Goal: Task Accomplishment & Management: Manage account settings

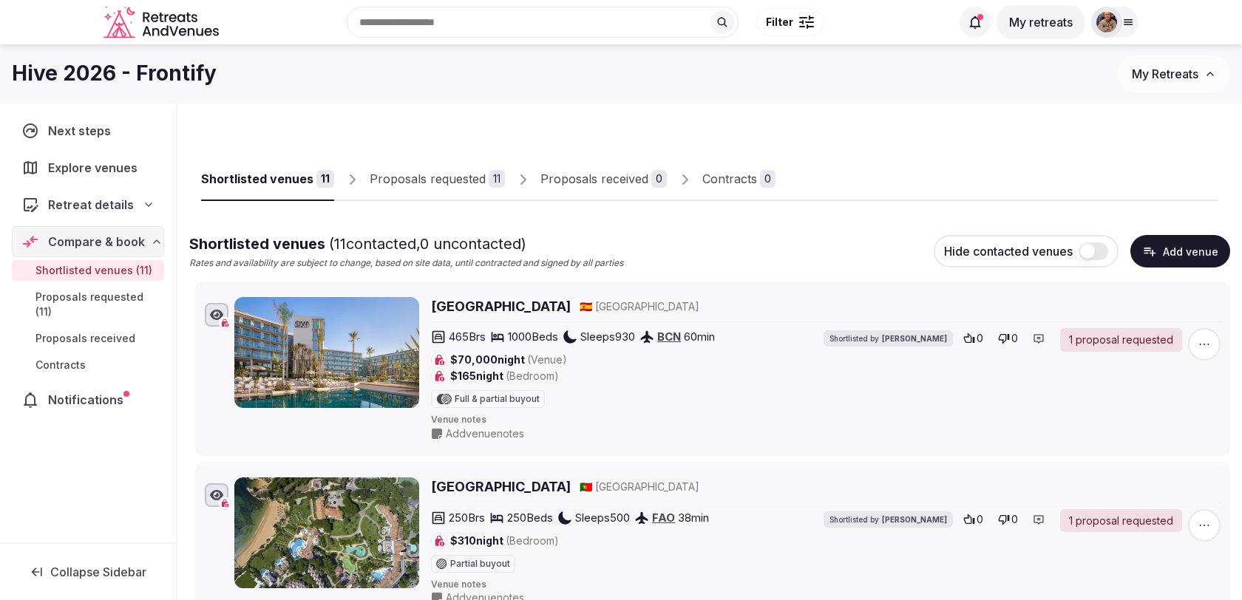
click at [466, 180] on div "Proposals requested" at bounding box center [428, 179] width 116 height 18
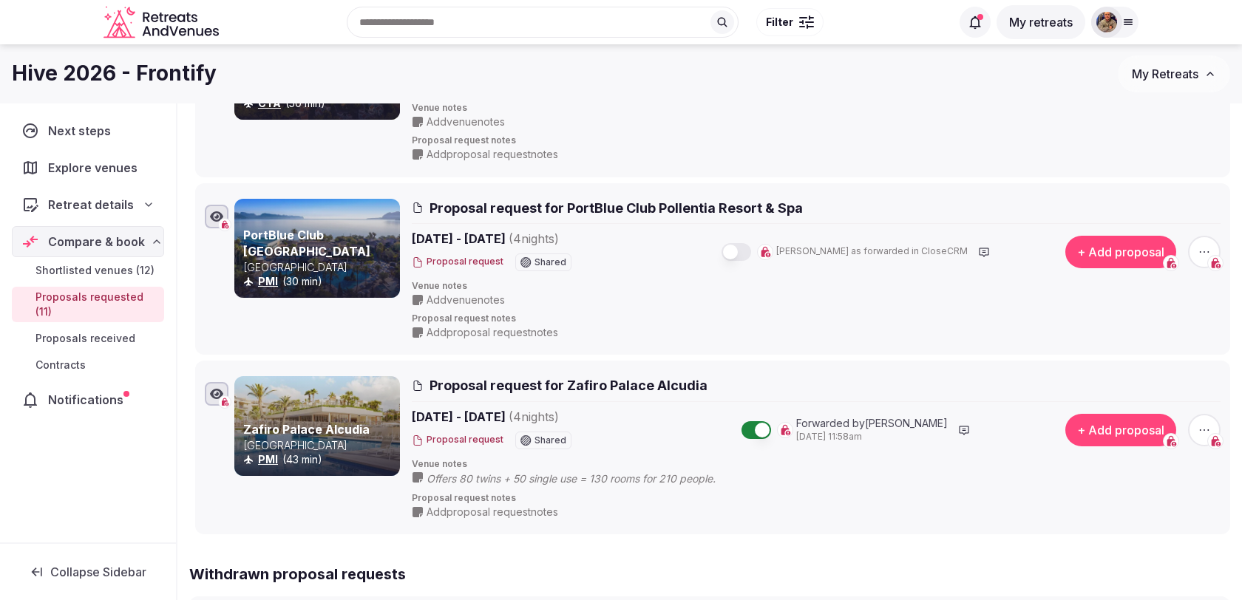
scroll to position [1587, 0]
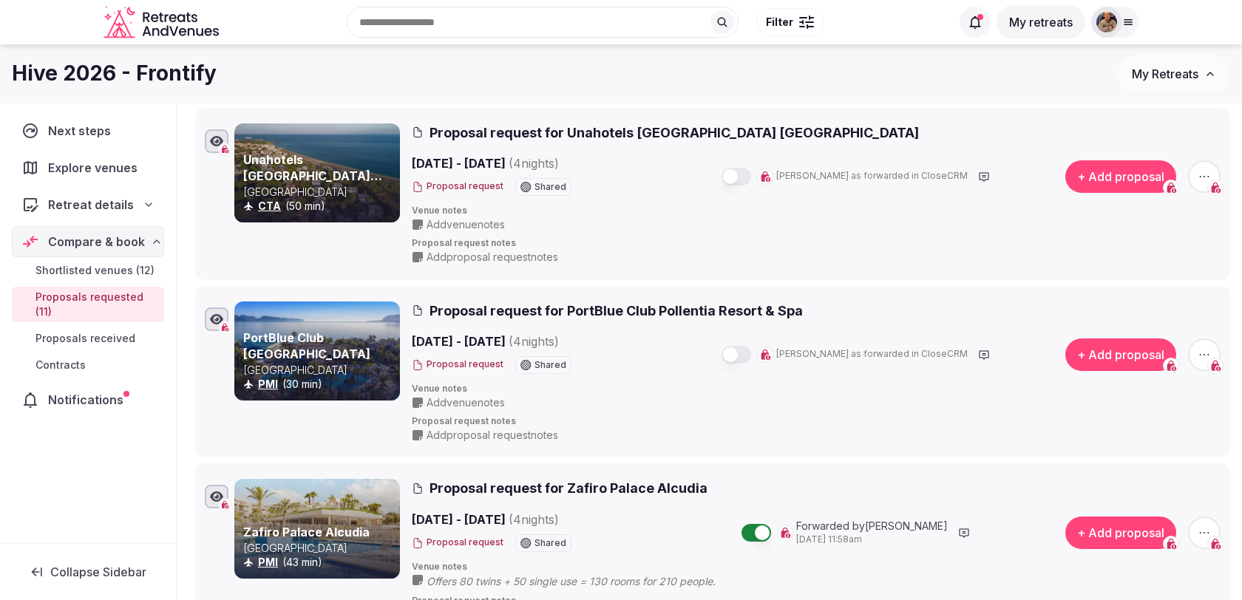
click at [751, 347] on button "button" at bounding box center [737, 355] width 30 height 18
click at [751, 168] on button "button" at bounding box center [737, 177] width 30 height 18
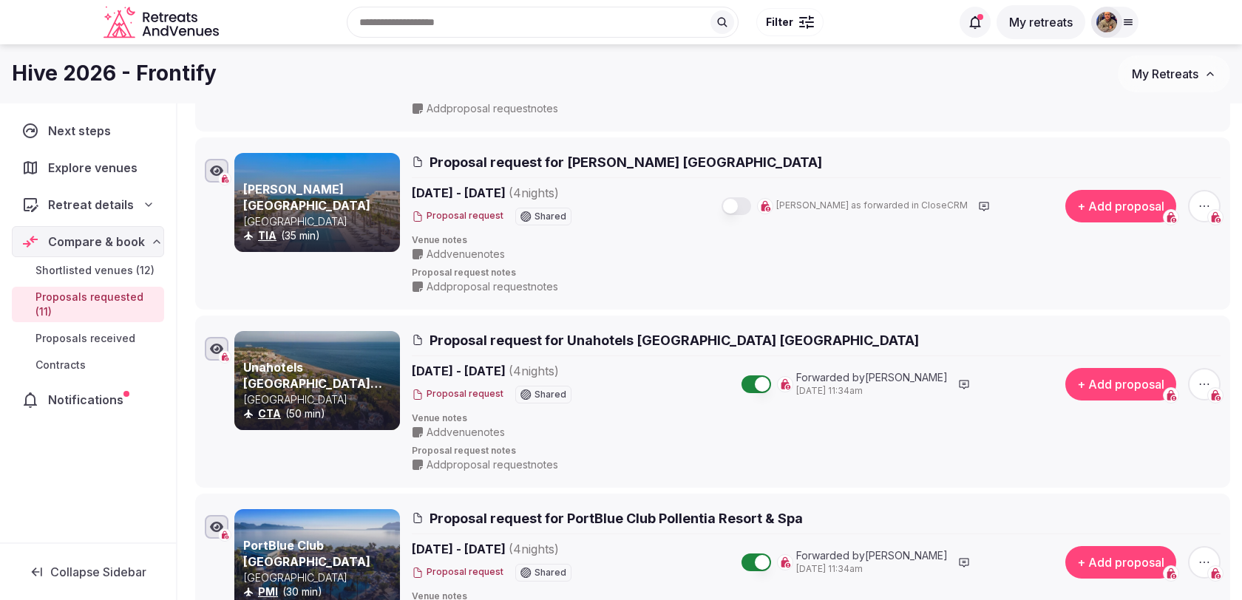
click at [751, 204] on button "button" at bounding box center [737, 206] width 30 height 18
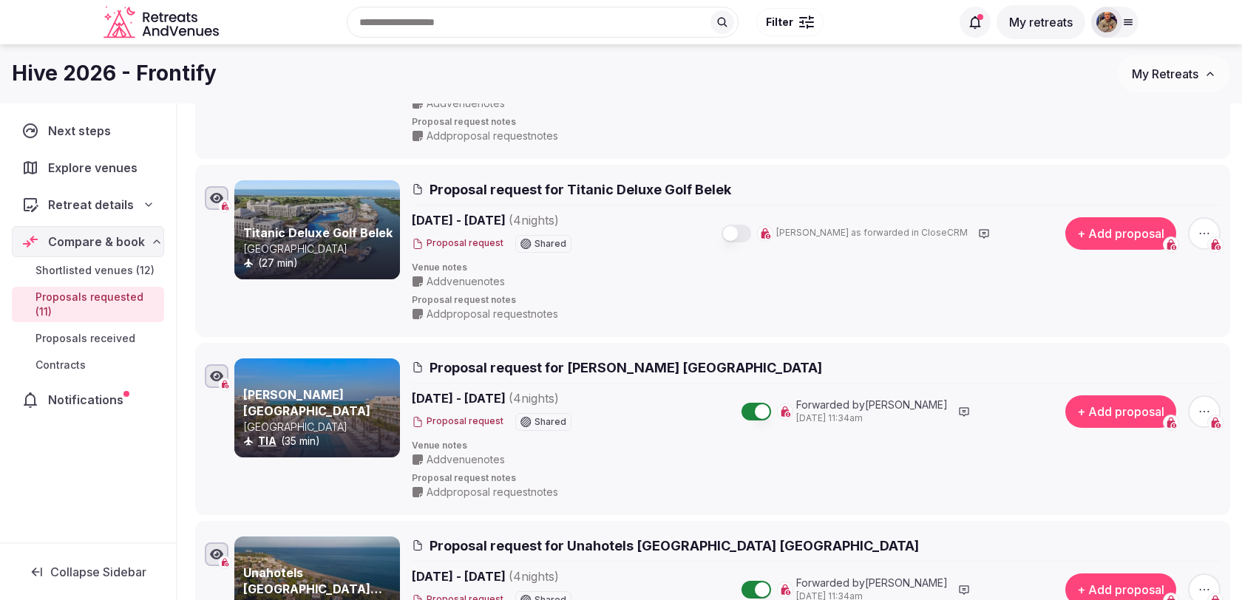
click at [751, 228] on button "button" at bounding box center [737, 234] width 30 height 18
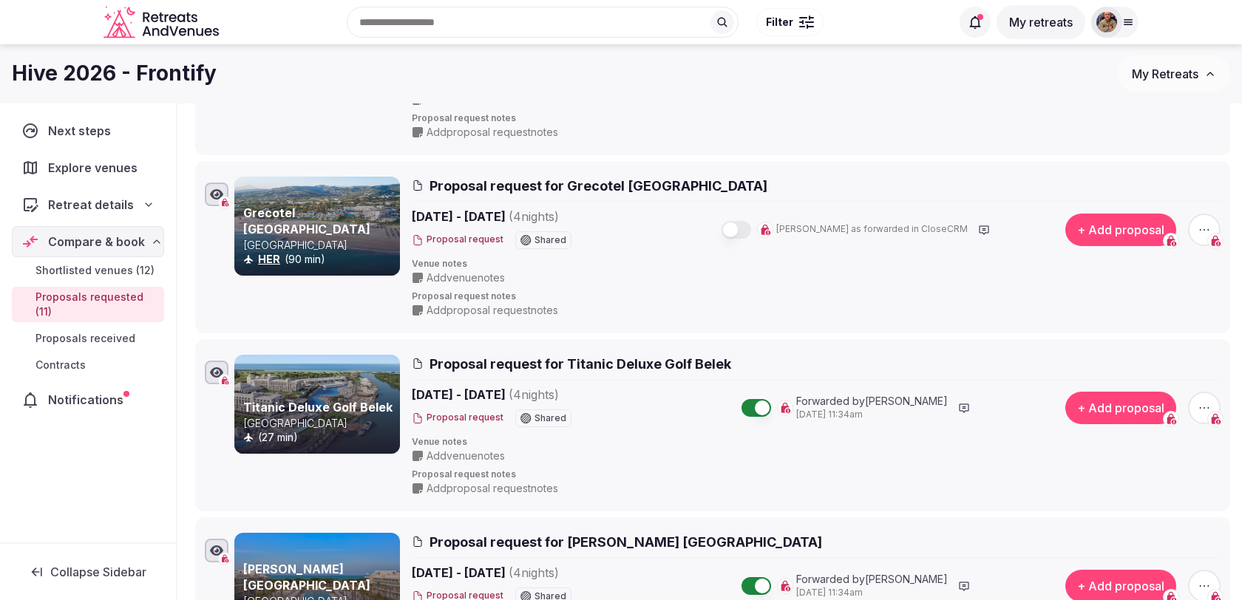
click at [751, 226] on button "button" at bounding box center [737, 230] width 30 height 18
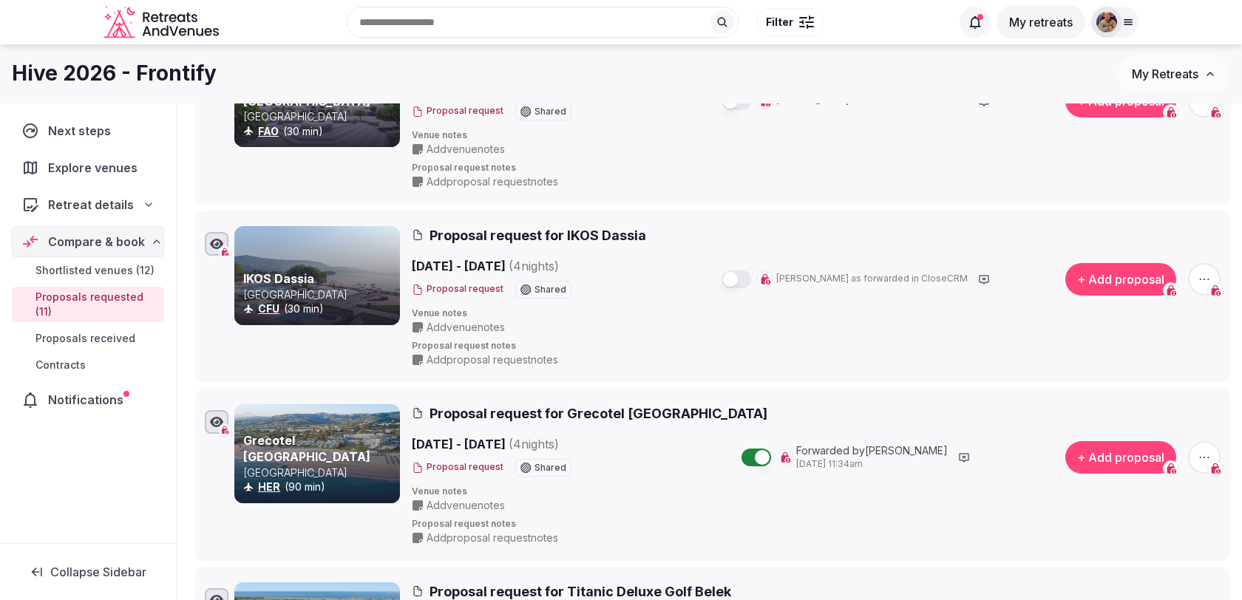
click at [751, 279] on button "button" at bounding box center [737, 280] width 30 height 18
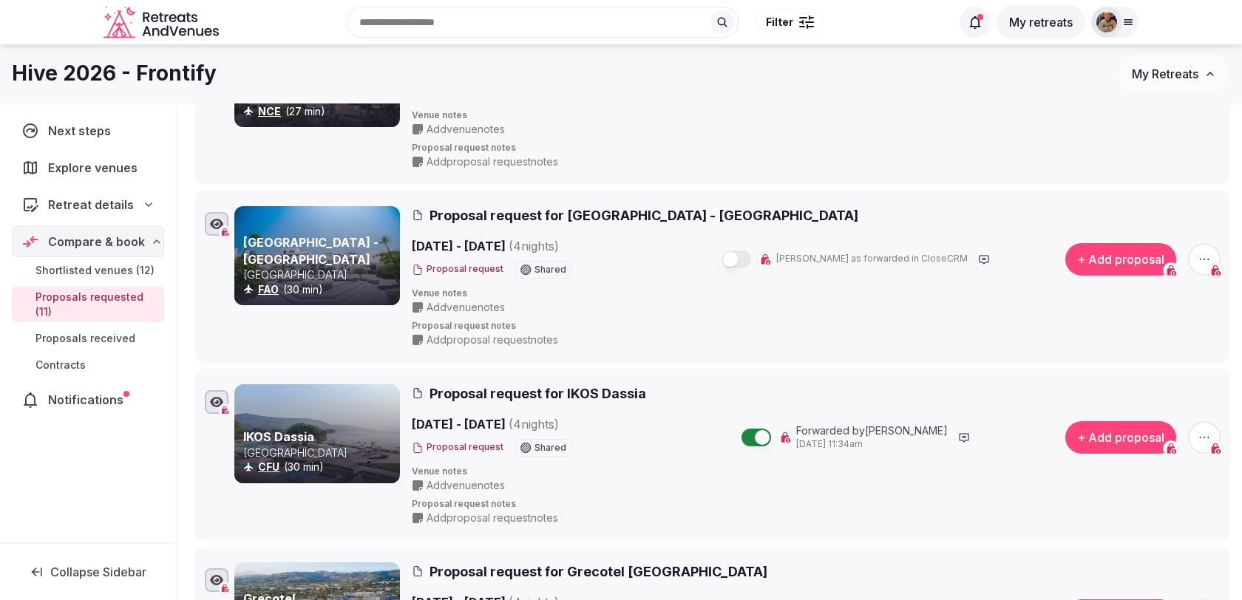
click at [751, 261] on button "button" at bounding box center [737, 260] width 30 height 18
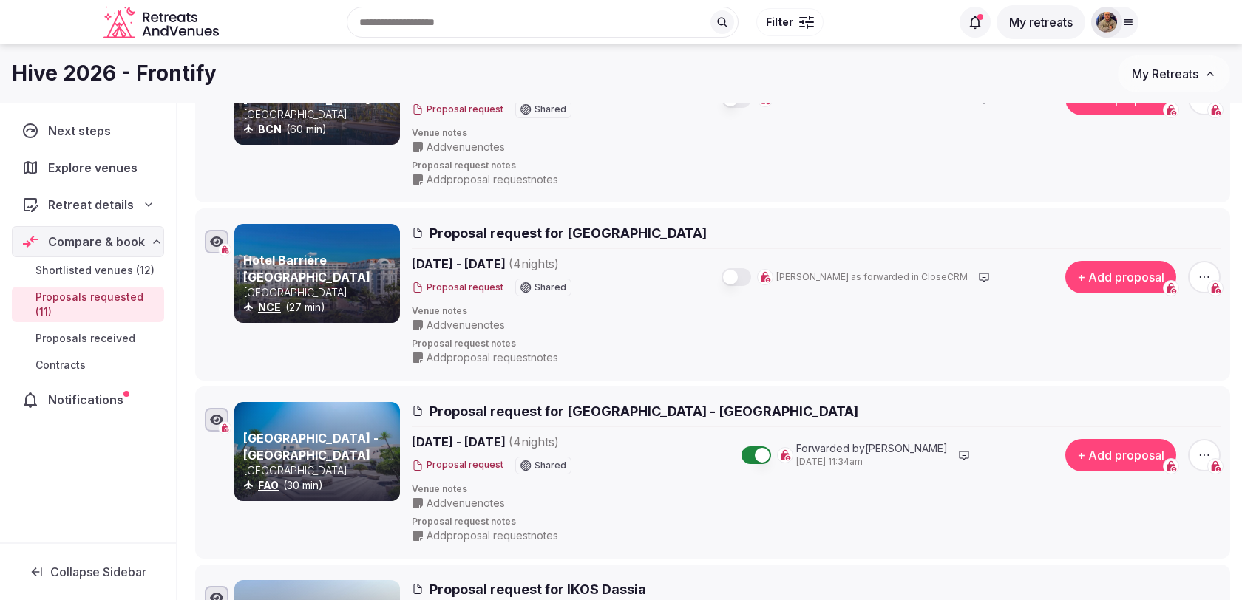
scroll to position [356, 0]
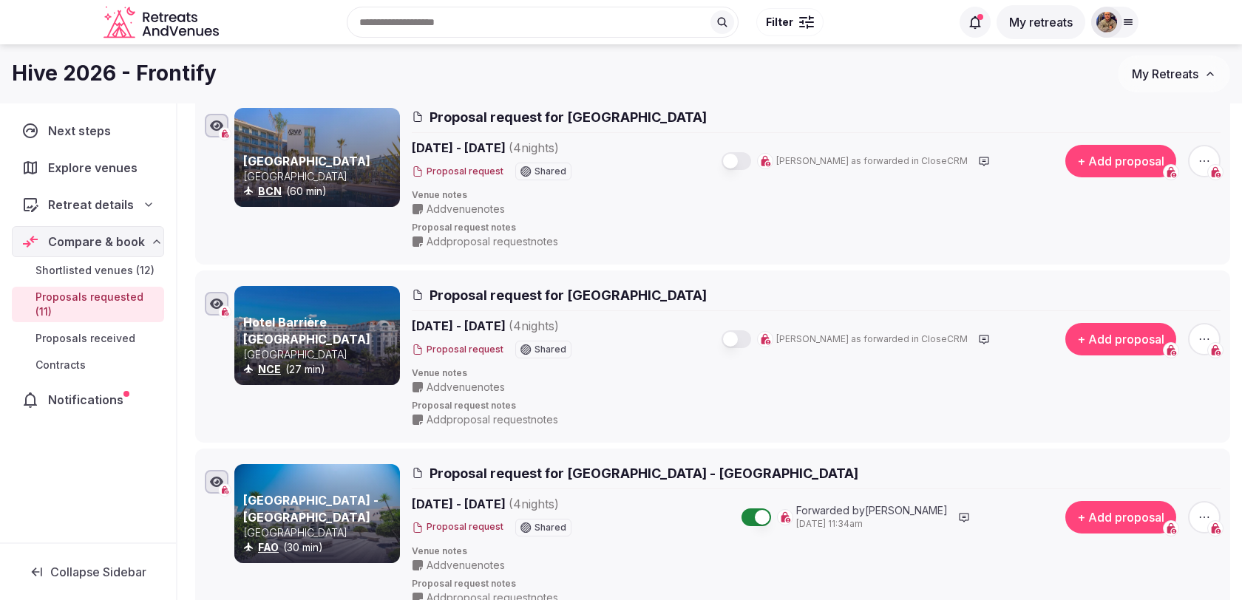
click at [751, 333] on button "button" at bounding box center [737, 339] width 30 height 18
click at [751, 155] on button "button" at bounding box center [737, 161] width 30 height 18
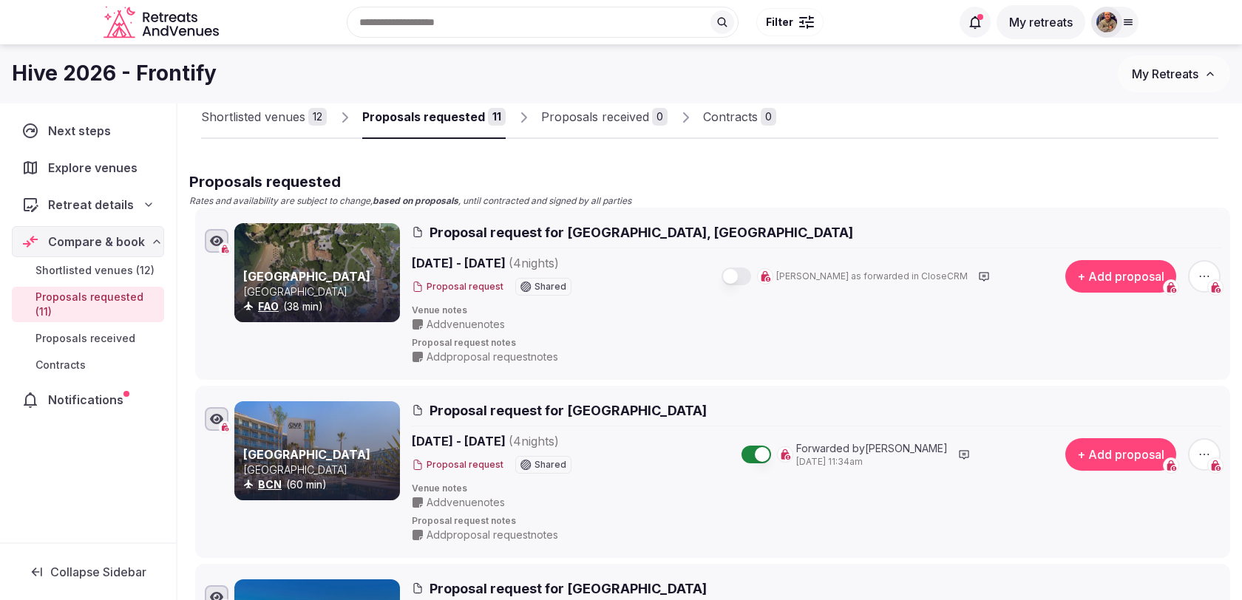
scroll to position [55, 0]
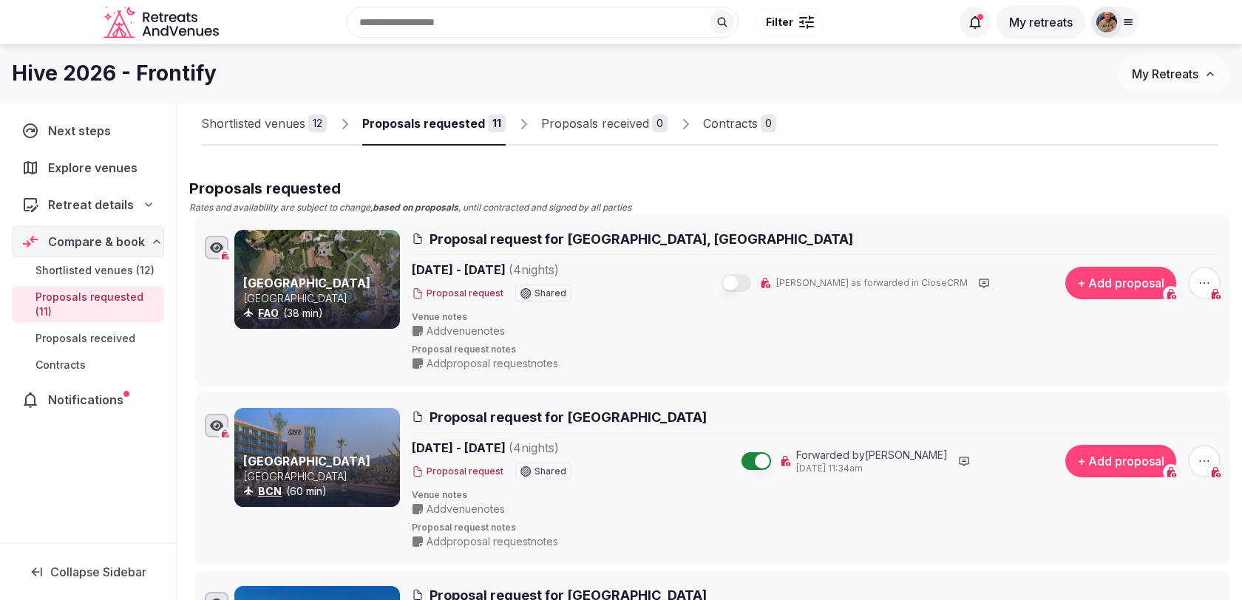
click at [768, 294] on div "[DATE] - [DATE] ( 4 night s ) Proposal request Shared [PERSON_NAME] as forwarde…" at bounding box center [722, 283] width 620 height 44
click at [751, 285] on button "button" at bounding box center [737, 283] width 30 height 18
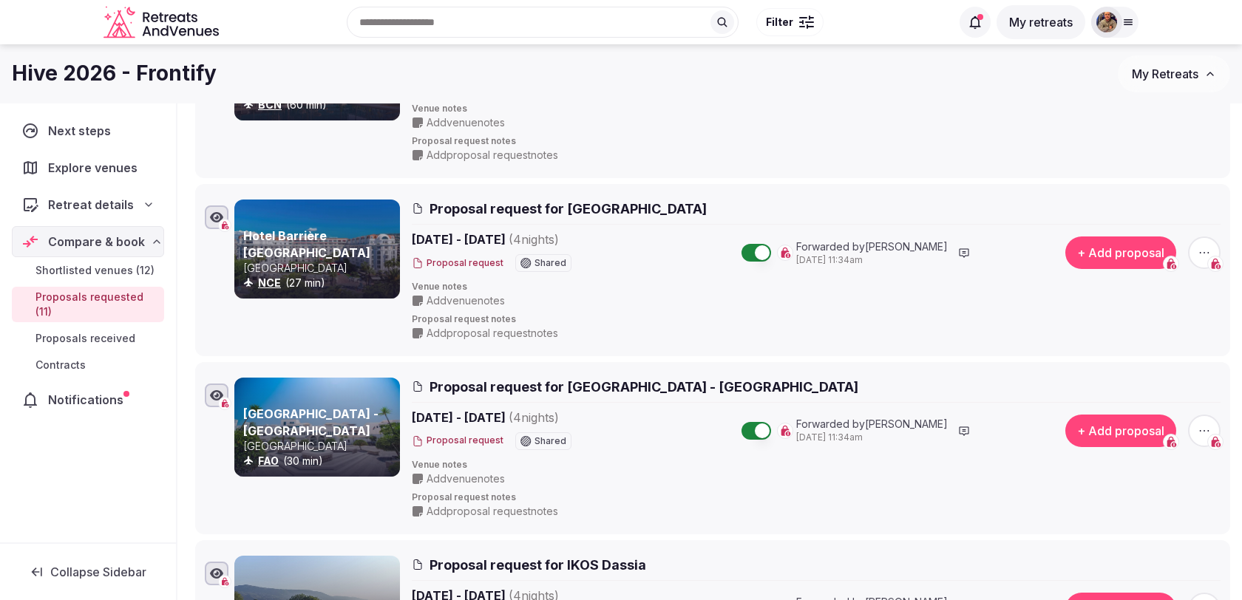
scroll to position [427, 0]
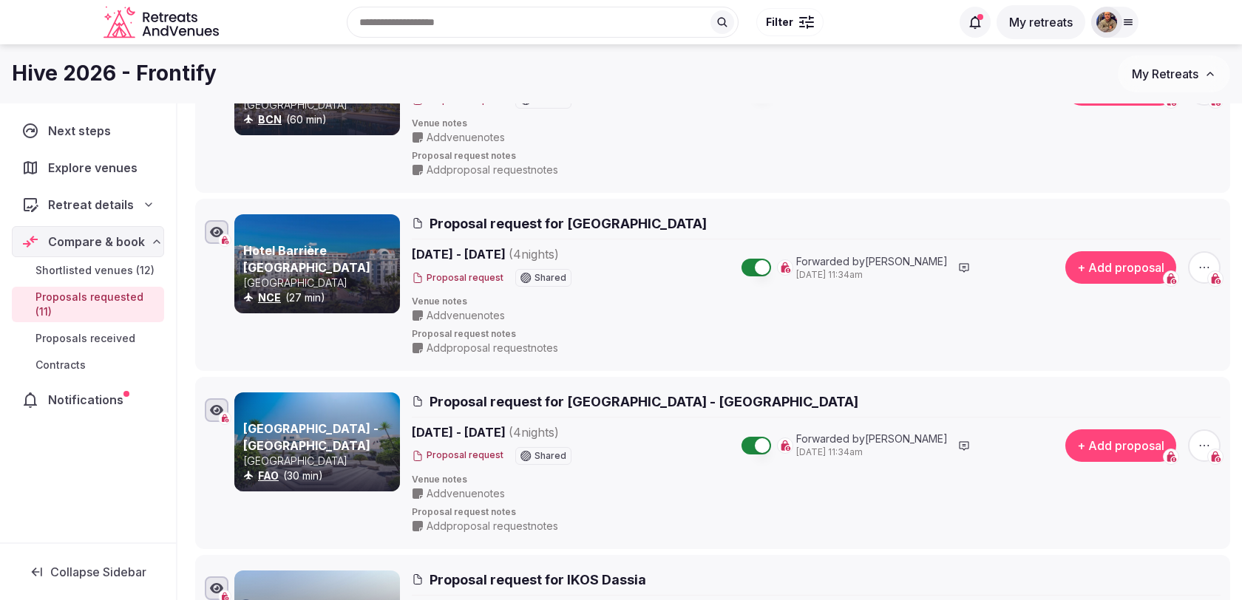
click at [1208, 439] on icon "button" at bounding box center [1204, 445] width 15 height 15
click at [1167, 350] on button "Withdraw proposal request" at bounding box center [1149, 352] width 169 height 24
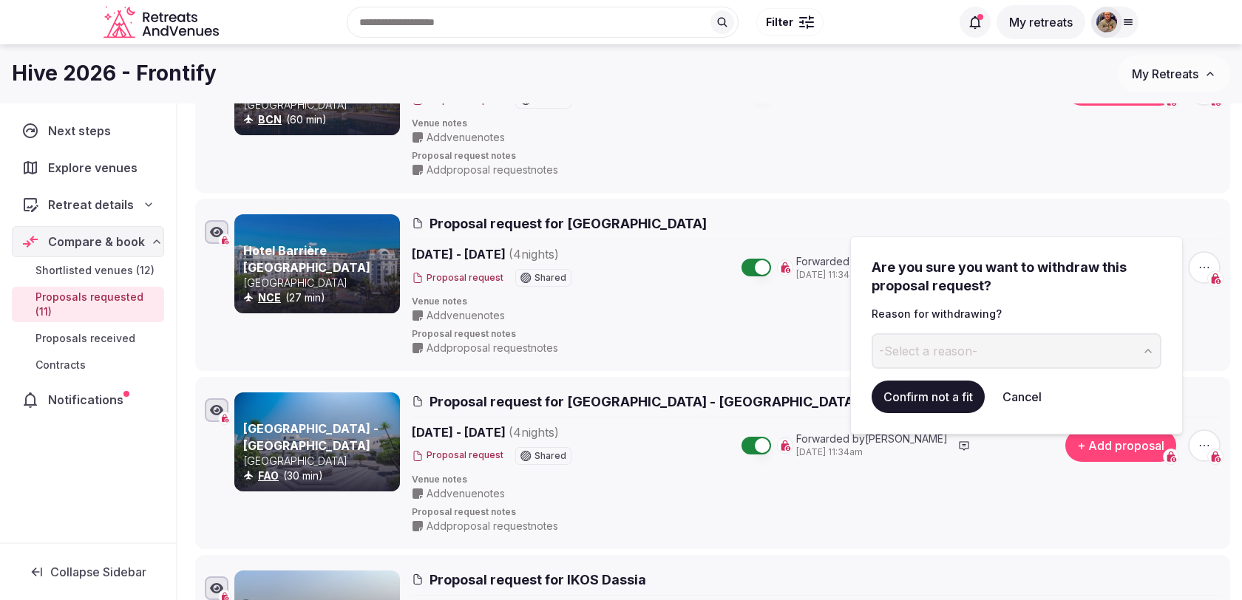
click at [957, 337] on button "-Select a reason-" at bounding box center [1017, 350] width 290 height 35
click at [930, 391] on button "Confirm not a fit" at bounding box center [928, 397] width 113 height 33
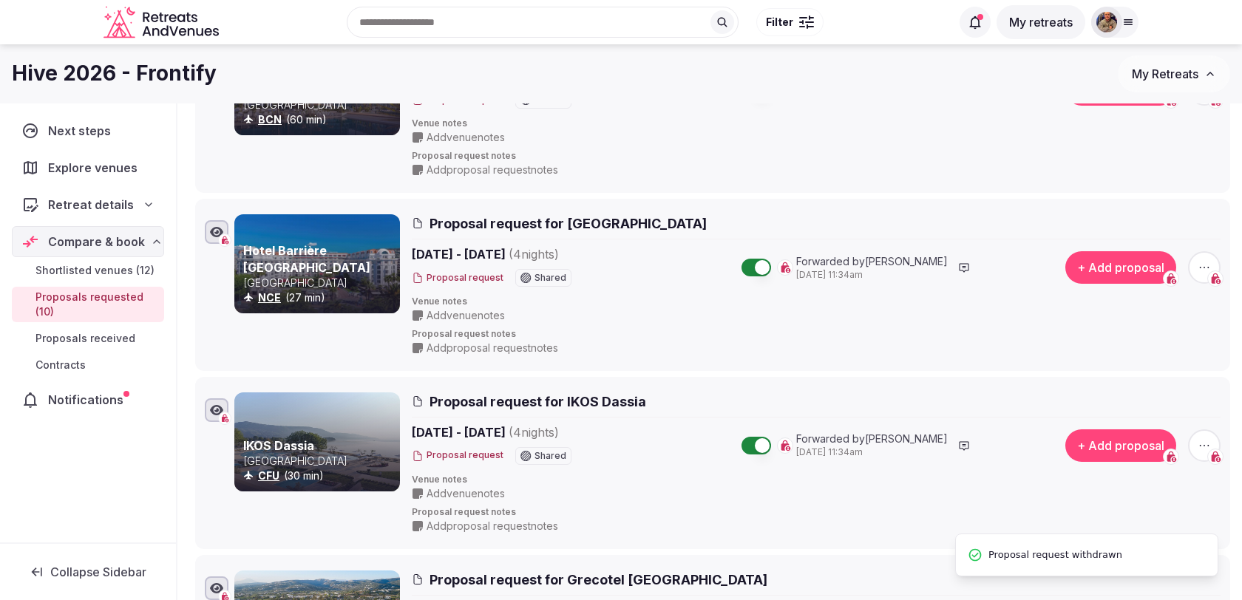
scroll to position [0, 0]
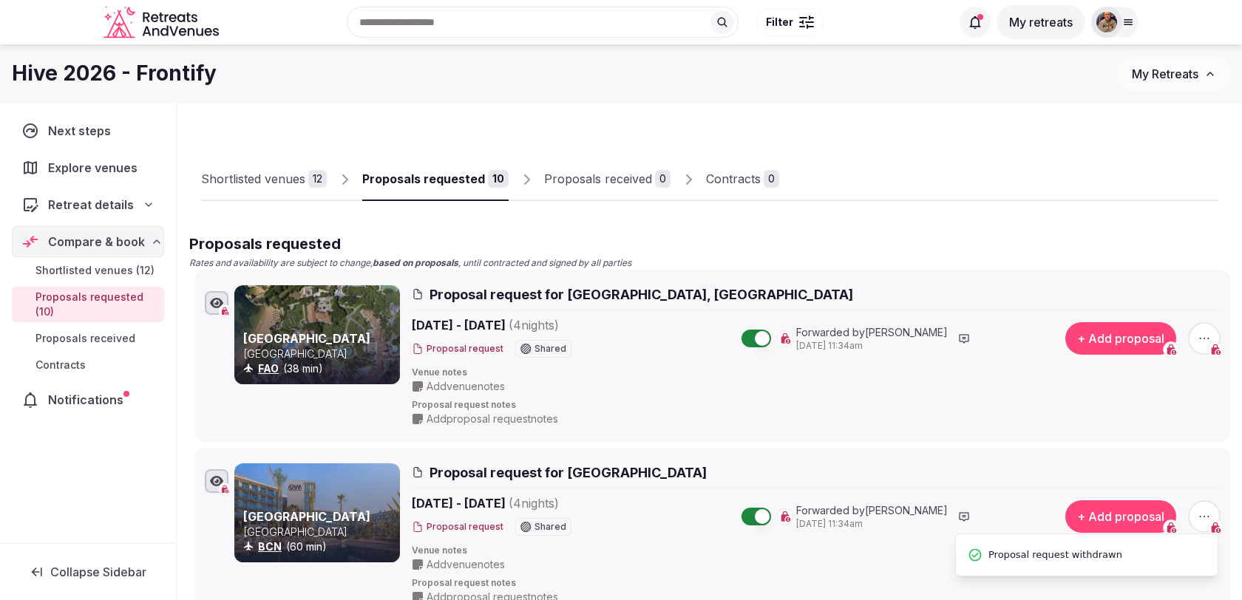
click at [317, 182] on div "12" at bounding box center [317, 179] width 18 height 18
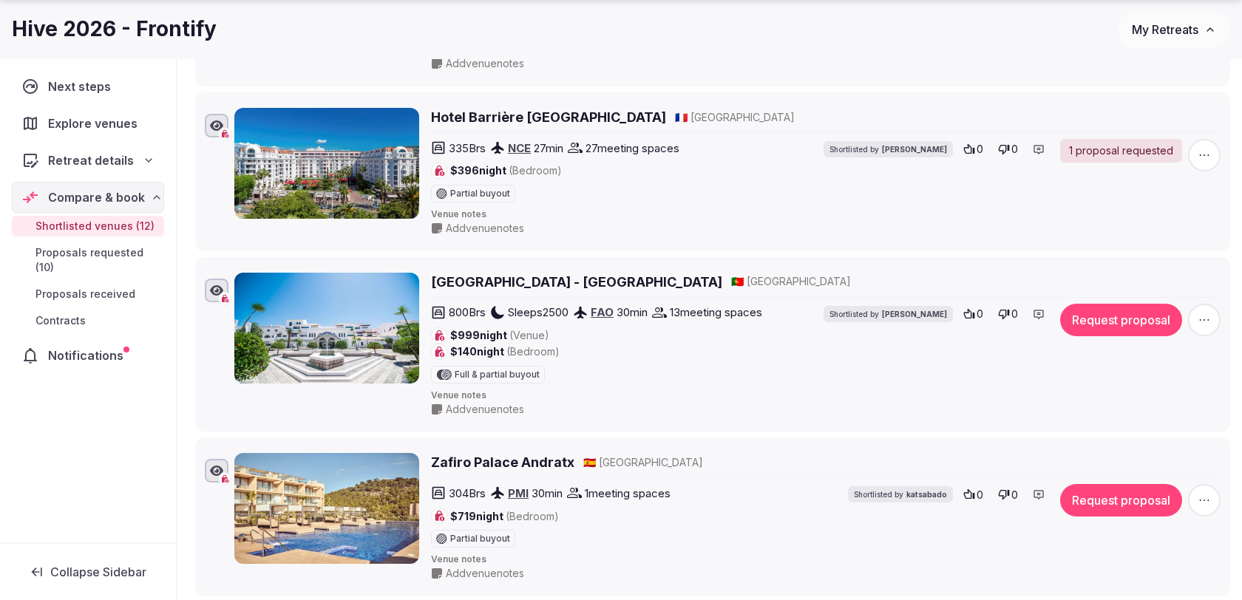
scroll to position [556, 0]
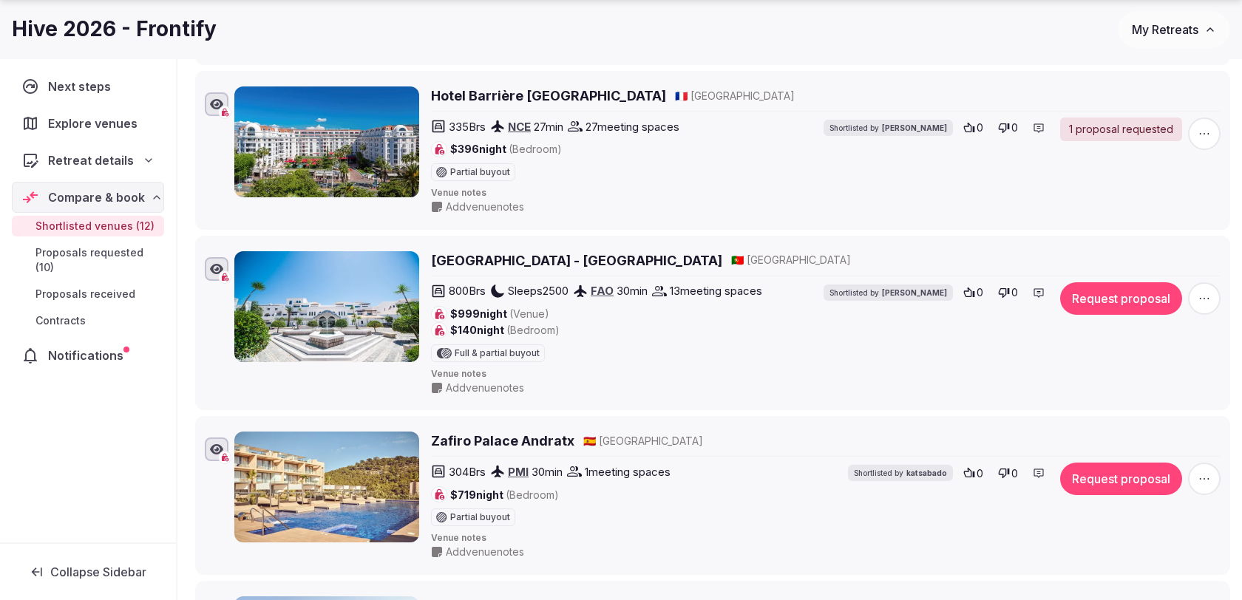
click at [1202, 291] on icon "button" at bounding box center [1204, 298] width 15 height 15
click at [1154, 201] on button "Mark as not a fit" at bounding box center [1166, 203] width 123 height 24
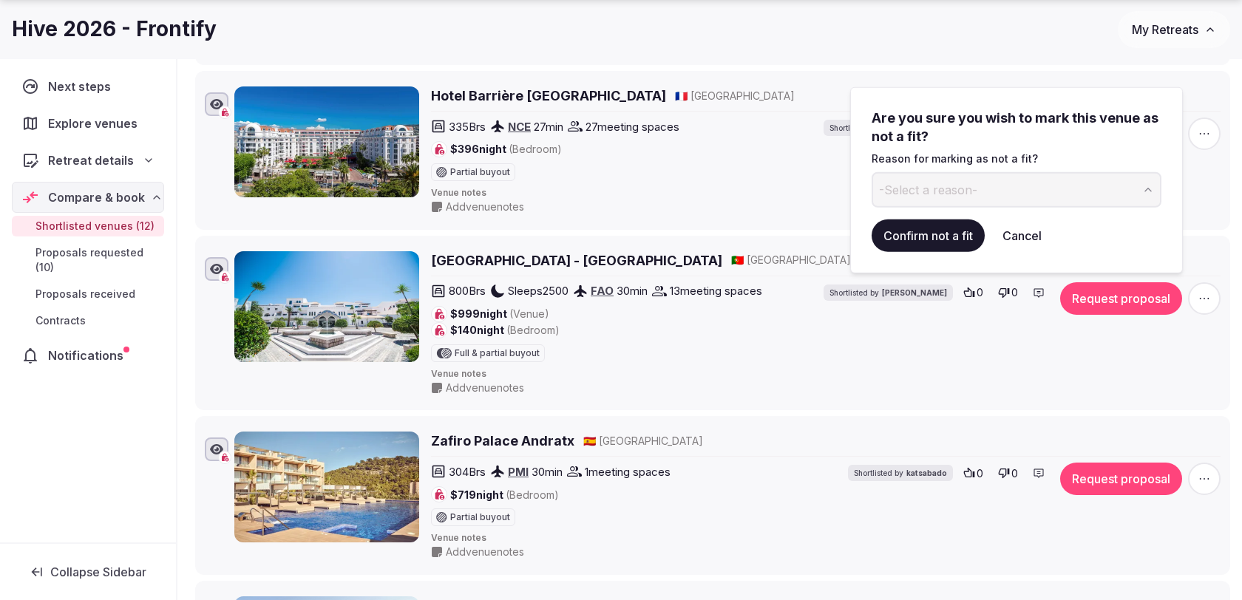
click at [1029, 188] on button "-Select a reason-" at bounding box center [1017, 189] width 290 height 35
type input "**********"
click at [1138, 172] on button "submit" at bounding box center [1150, 189] width 24 height 35
click at [909, 236] on button "Confirm not a fit" at bounding box center [928, 236] width 113 height 33
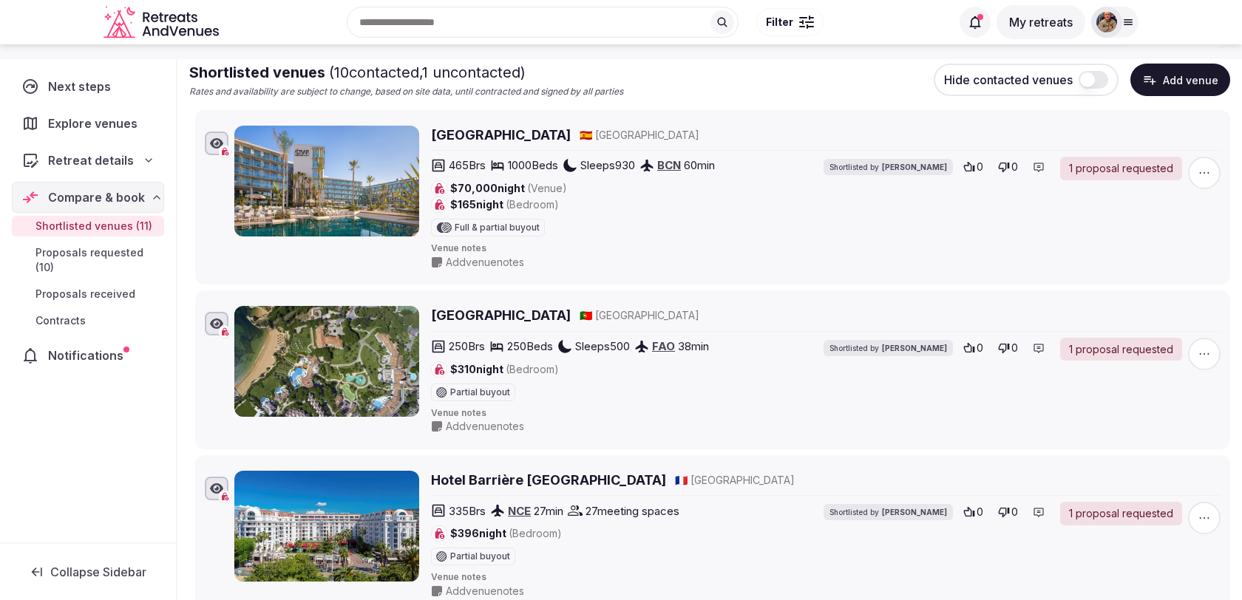
scroll to position [0, 0]
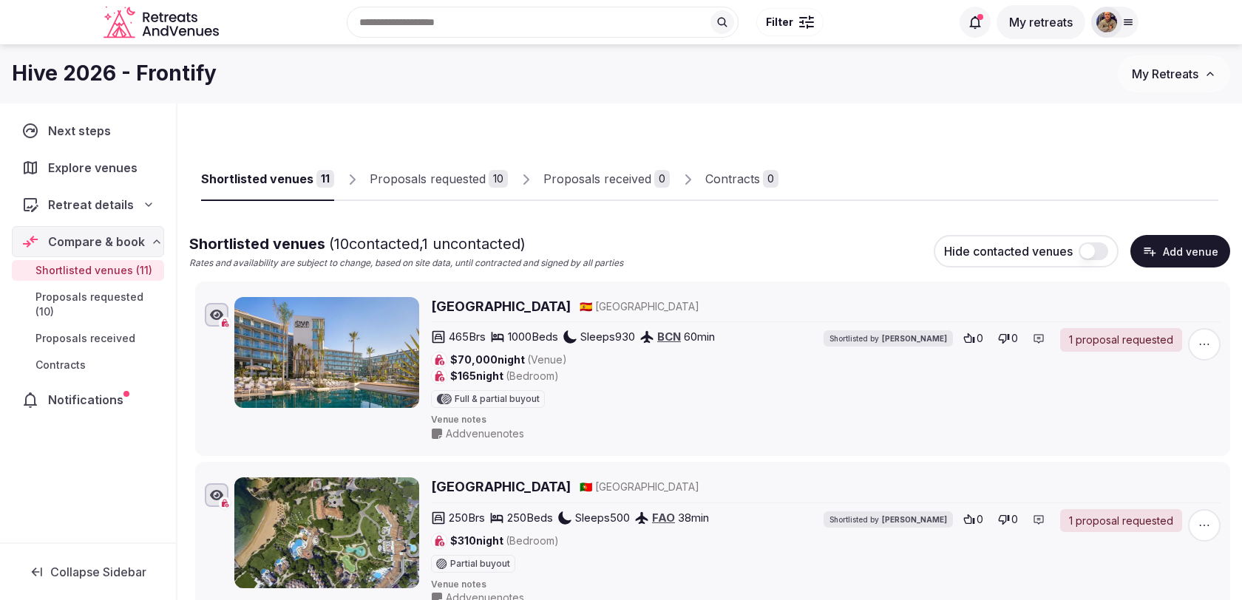
click at [452, 186] on div "Proposals requested" at bounding box center [428, 179] width 116 height 18
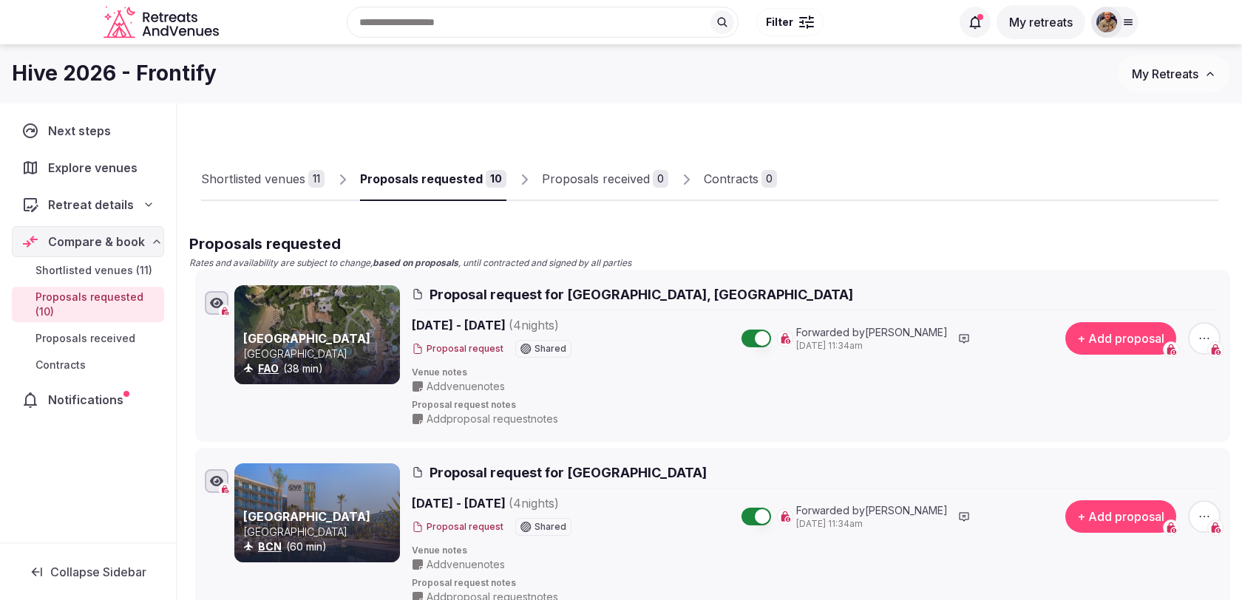
click at [304, 182] on div "Shortlisted venues" at bounding box center [253, 179] width 104 height 18
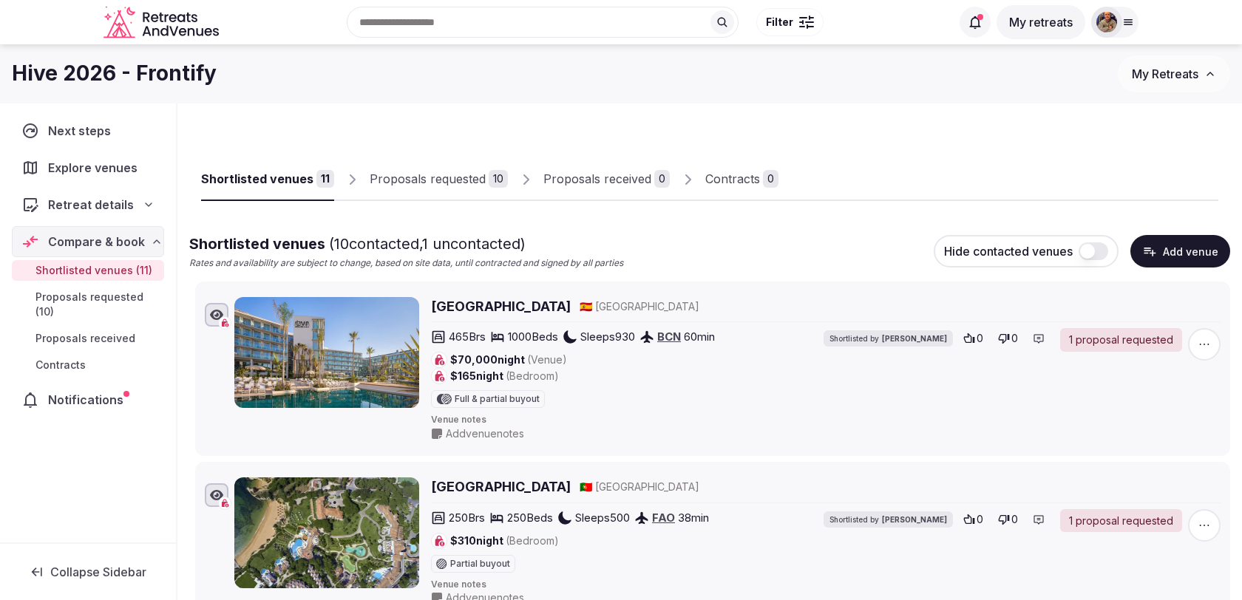
click at [427, 177] on div "Proposals requested" at bounding box center [428, 179] width 116 height 18
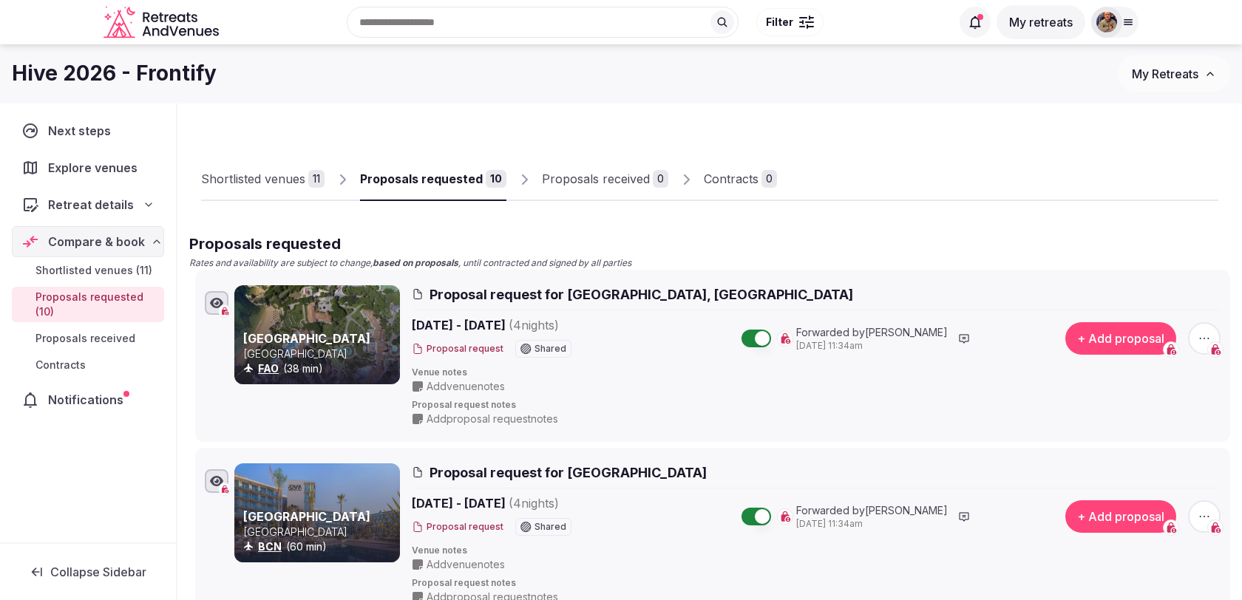
click at [271, 172] on div "Shortlisted venues" at bounding box center [253, 179] width 104 height 18
